Goal: Task Accomplishment & Management: Complete application form

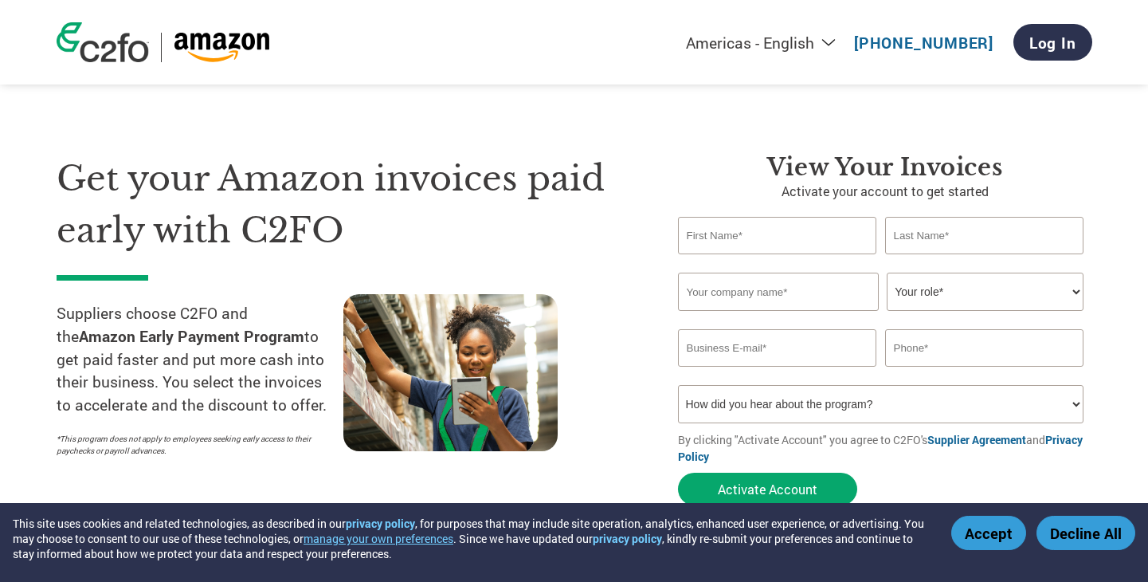
click at [739, 218] on input "text" at bounding box center [777, 235] width 199 height 37
type input "M"
type input "[PERSON_NAME][EMAIL_ADDRESS][DOMAIN_NAME]"
type input "6506569987"
type input "[PERSON_NAME]"
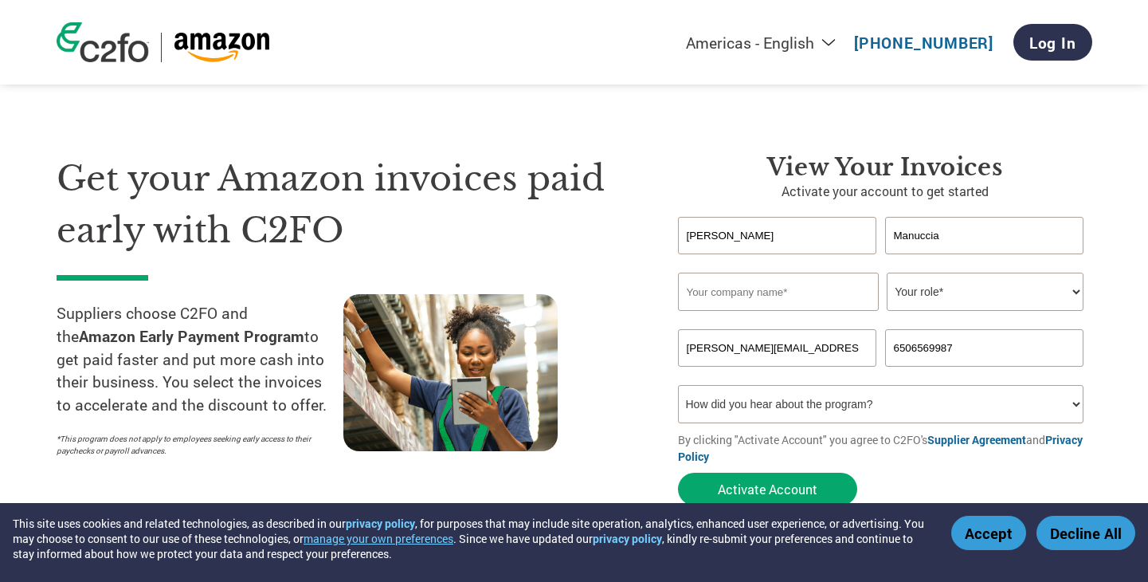
type input "Manuccia"
type input "Strivr Labs, Inc."
select select "CFO"
click at [887, 273] on select "Your role* CFO Controller Credit Manager Finance Director Treasurer CEO Preside…" at bounding box center [985, 292] width 197 height 38
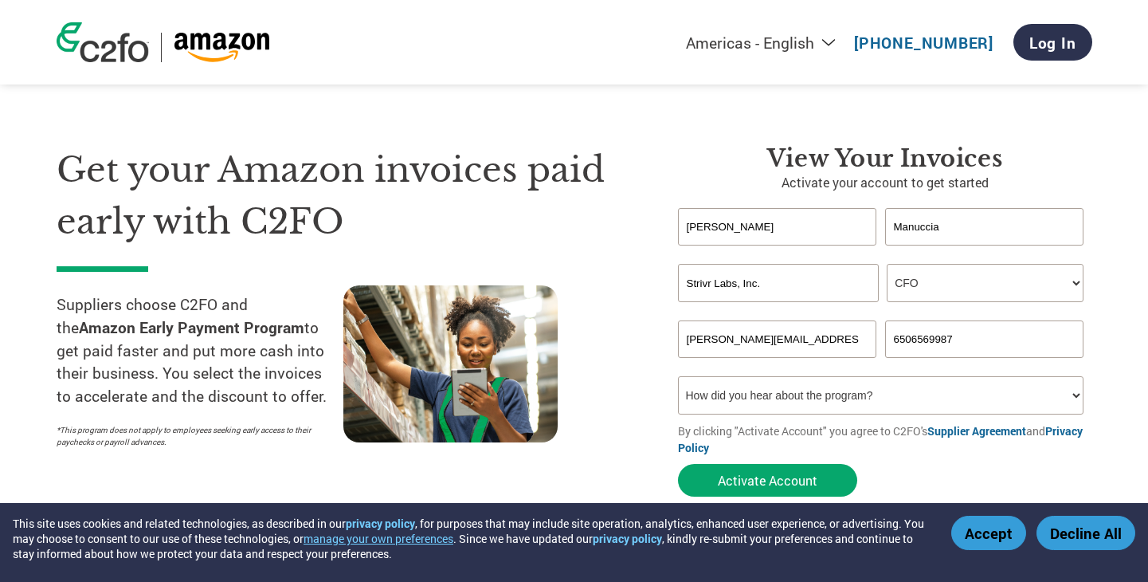
scroll to position [14, 0]
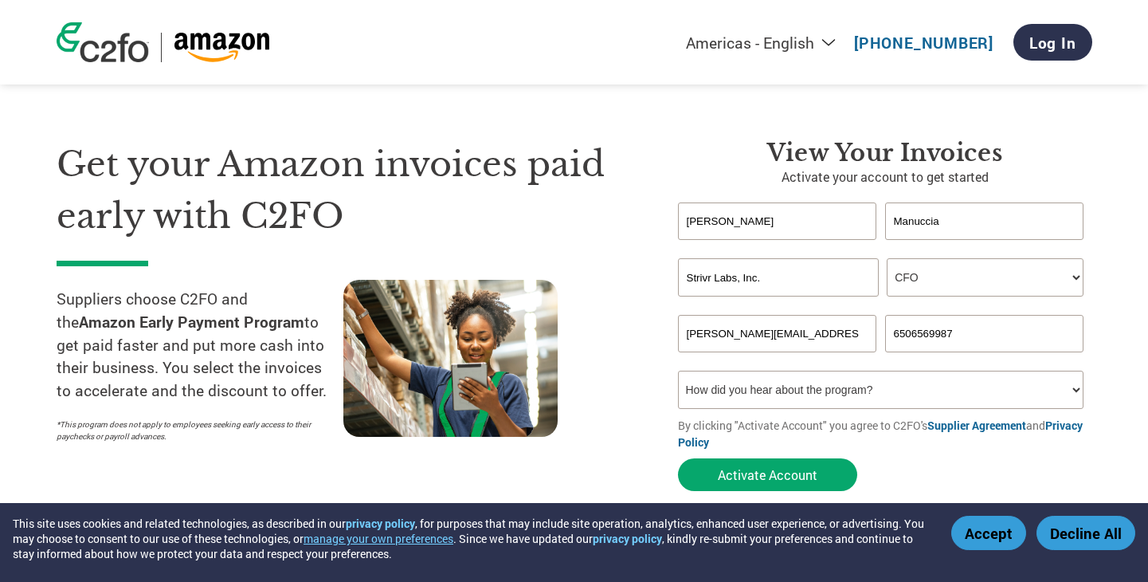
click at [828, 383] on select "How did you hear about the program? Received a letter Email Social Media Online…" at bounding box center [881, 390] width 406 height 38
select select "Email"
click at [678, 373] on select "How did you hear about the program? Received a letter Email Social Media Online…" at bounding box center [881, 390] width 406 height 38
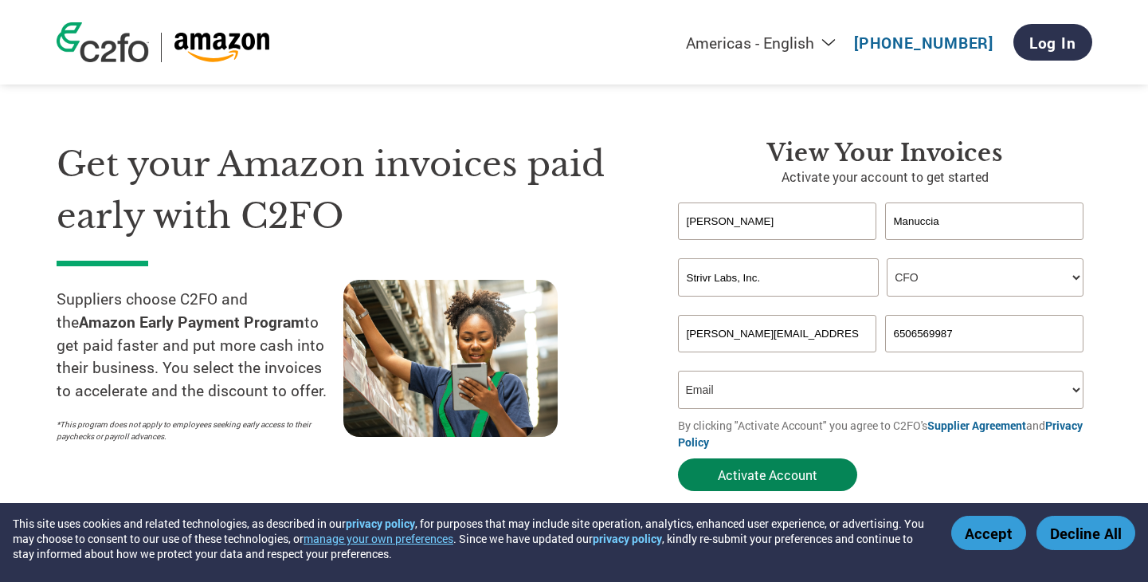
click at [734, 482] on button "Activate Account" at bounding box center [767, 474] width 179 height 33
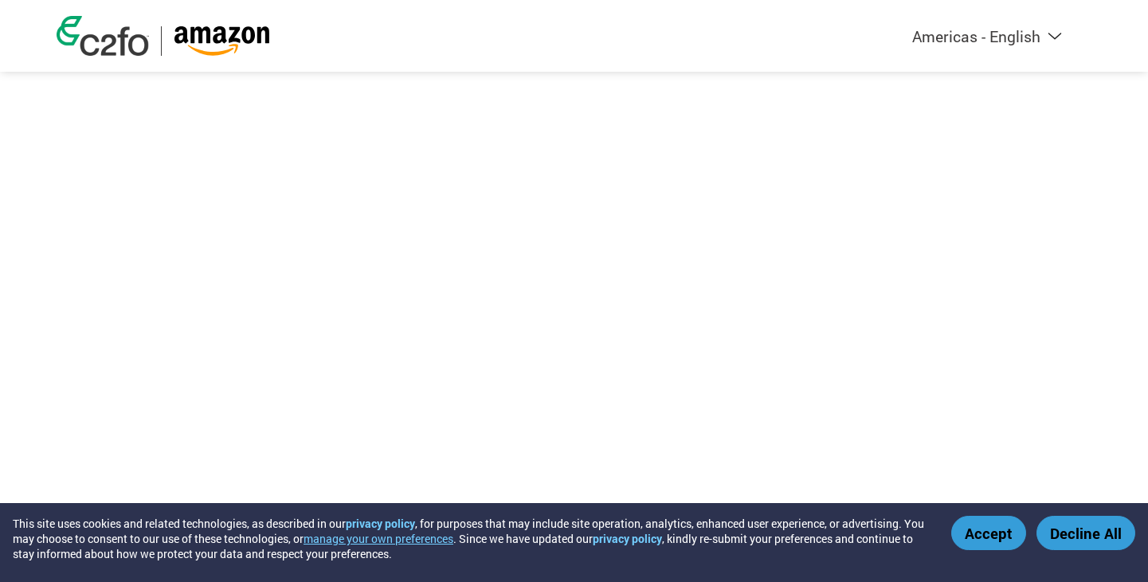
click at [976, 519] on button "Accept" at bounding box center [988, 533] width 75 height 34
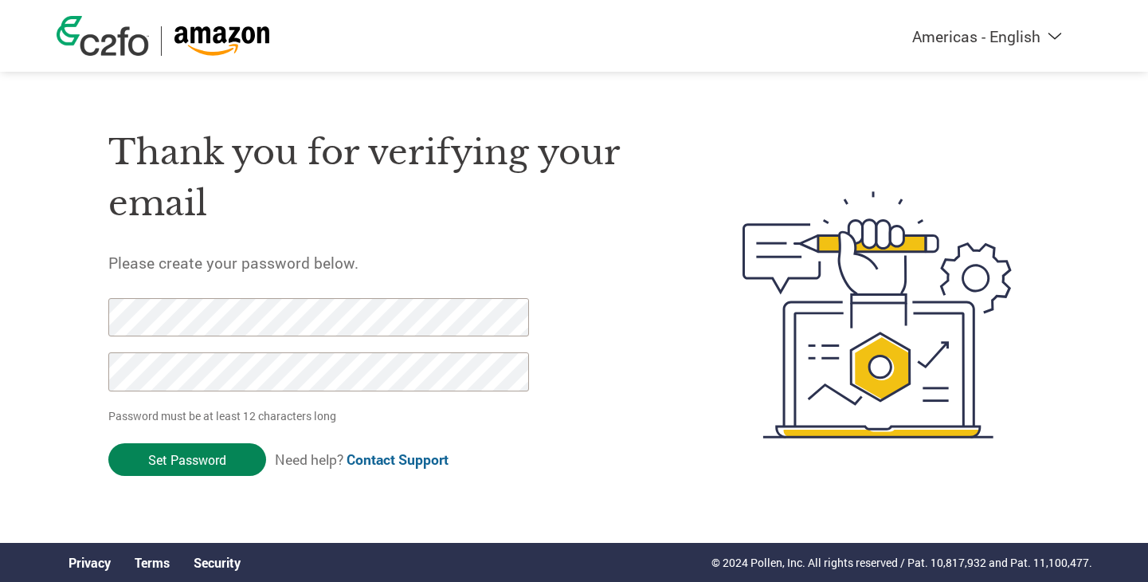
click at [198, 461] on input "Set Password" at bounding box center [187, 459] width 158 height 33
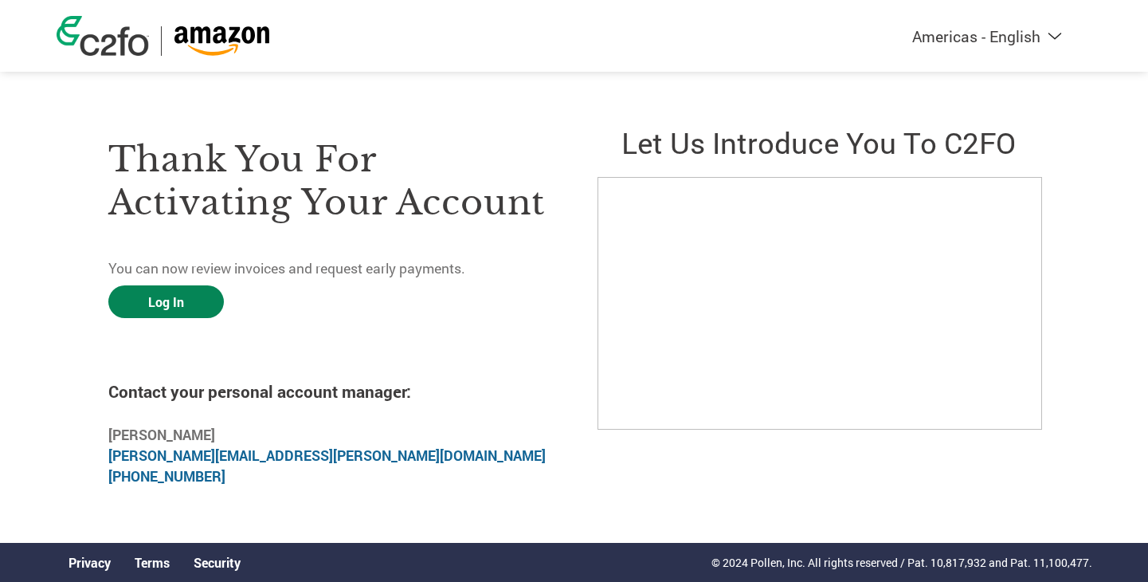
click at [155, 310] on link "Log In" at bounding box center [166, 301] width 116 height 33
